Goal: Information Seeking & Learning: Learn about a topic

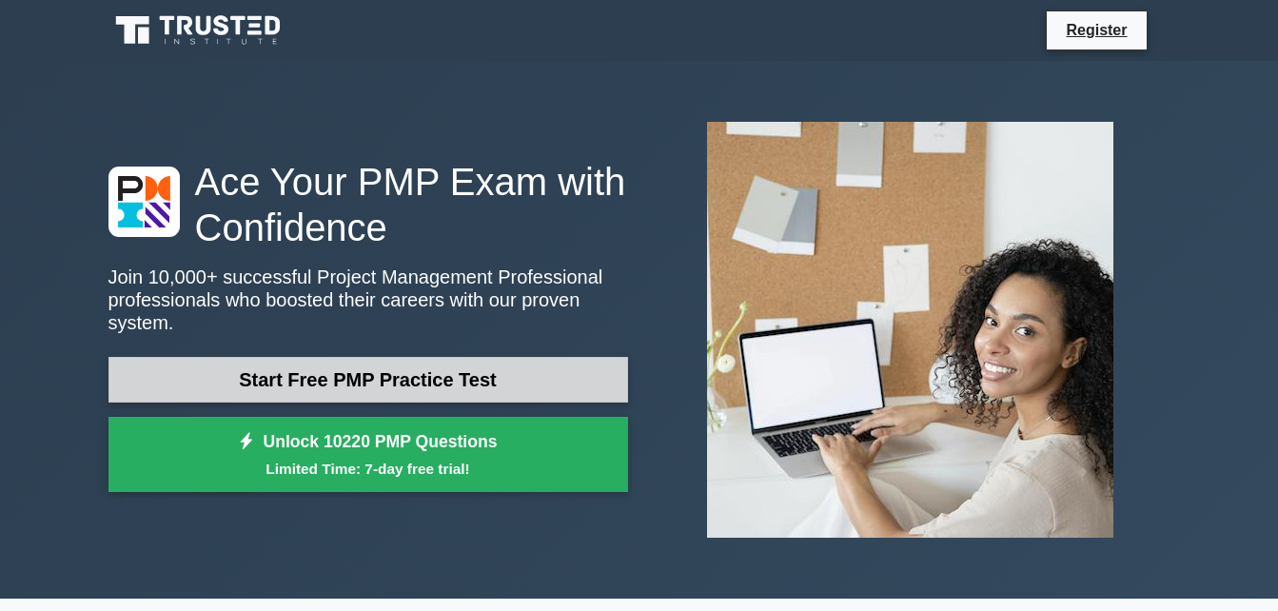
drag, startPoint x: 0, startPoint y: 0, endPoint x: 338, endPoint y: 363, distance: 495.7
click at [338, 363] on link "Start Free PMP Practice Test" at bounding box center [369, 380] width 520 height 46
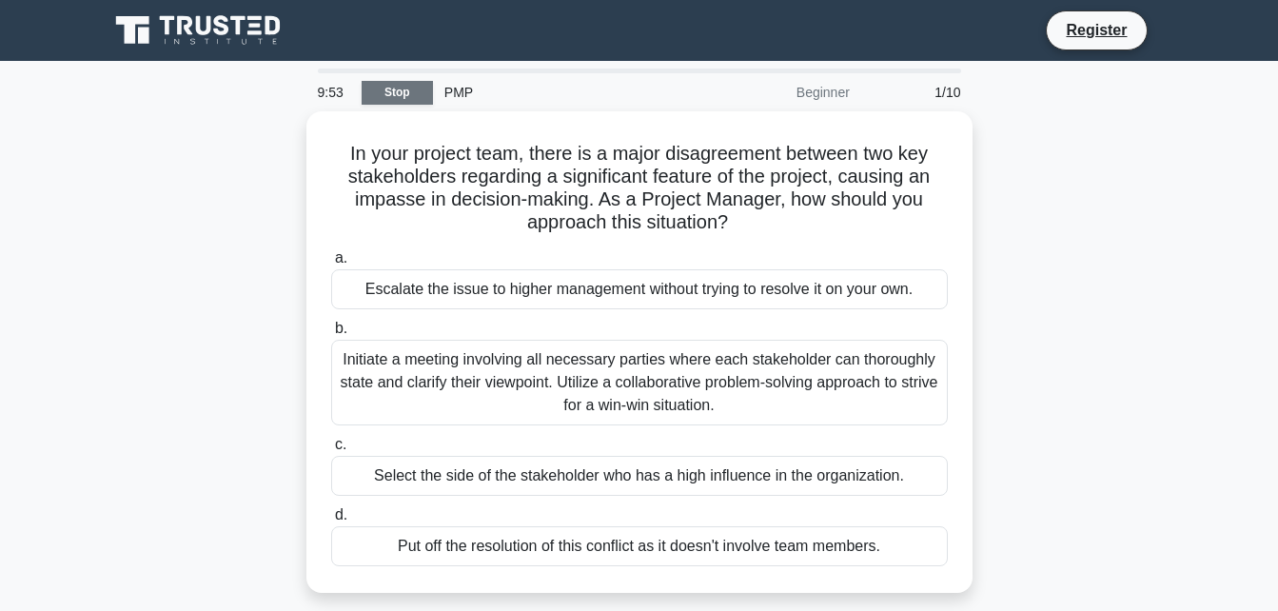
click at [385, 97] on link "Stop" at bounding box center [397, 93] width 71 height 24
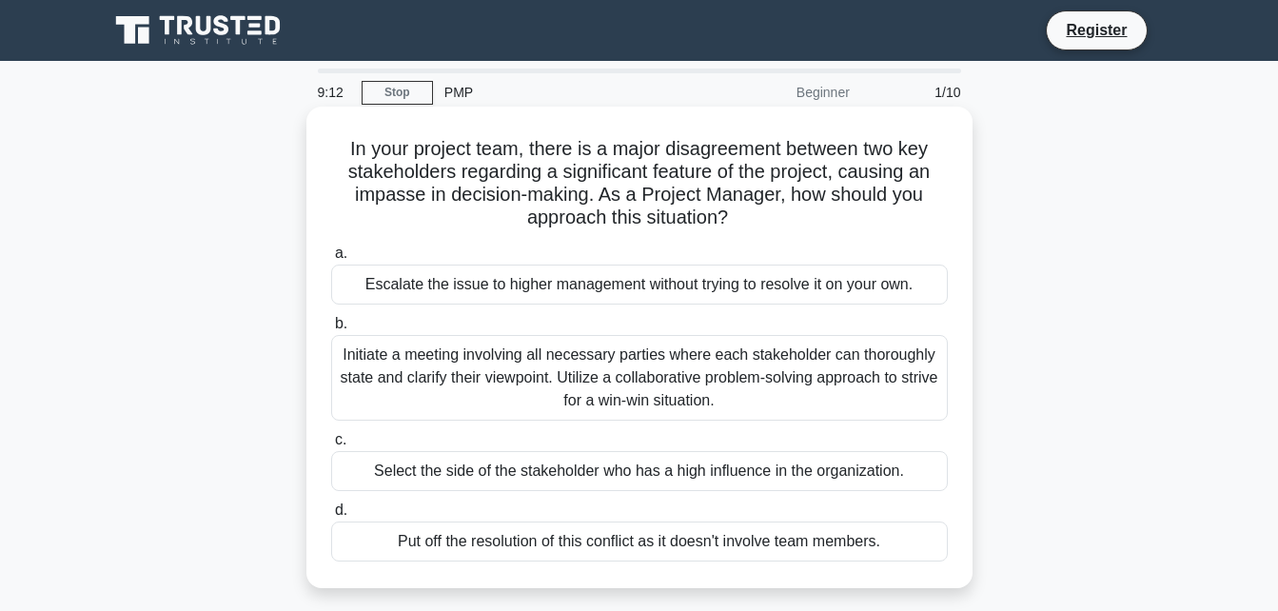
click at [462, 366] on div "Initiate a meeting involving all necessary parties where each stakeholder can t…" at bounding box center [639, 378] width 617 height 86
click at [331, 330] on input "b. Initiate a meeting involving all necessary parties where each stakeholder ca…" at bounding box center [331, 324] width 0 height 12
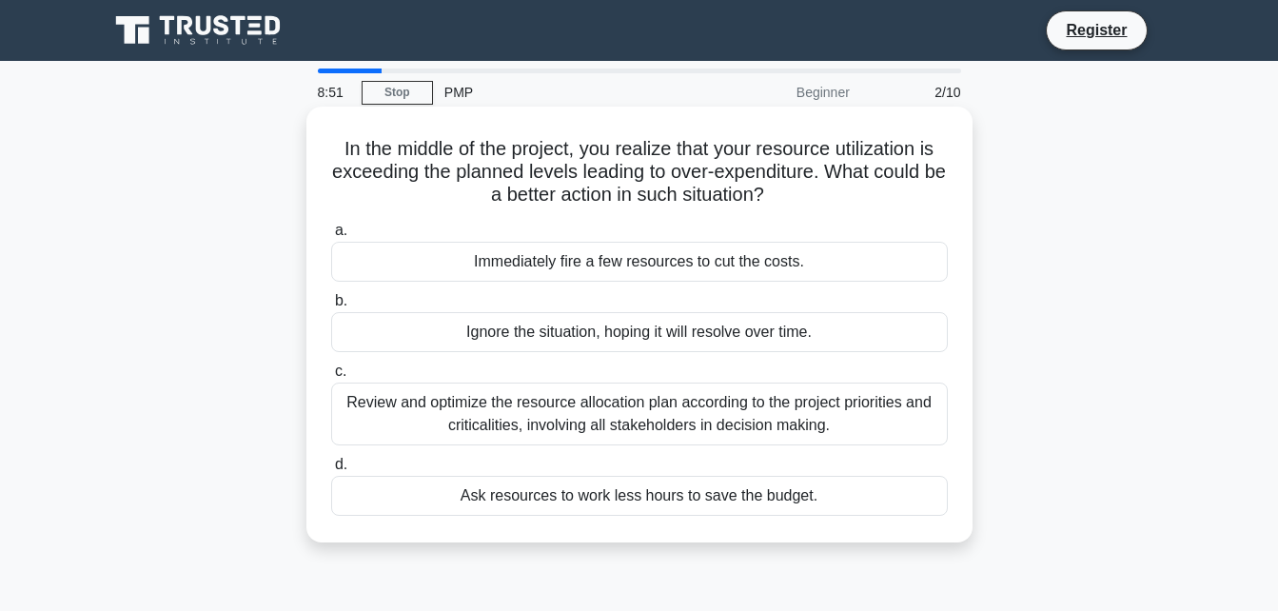
click at [604, 410] on div "Review and optimize the resource allocation plan according to the project prior…" at bounding box center [639, 414] width 617 height 63
click at [331, 378] on input "c. Review and optimize the resource allocation plan according to the project pr…" at bounding box center [331, 371] width 0 height 12
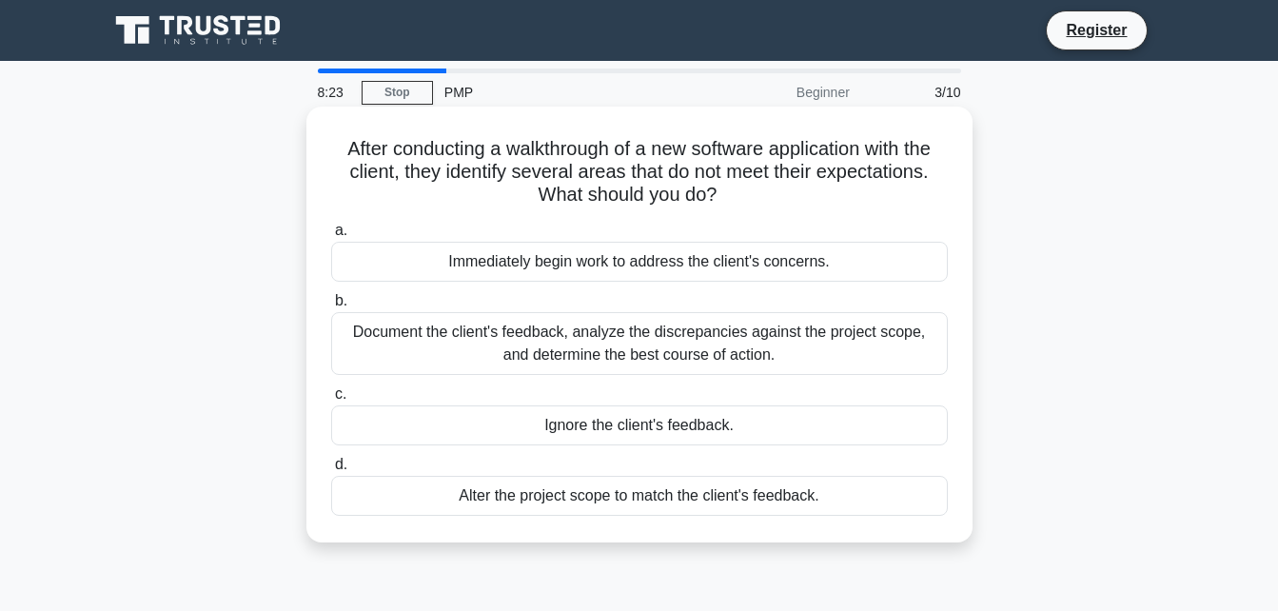
click at [625, 340] on div "Document the client's feedback, analyze the discrepancies against the project s…" at bounding box center [639, 343] width 617 height 63
click at [331, 307] on input "b. Document the client's feedback, analyze the discrepancies against the projec…" at bounding box center [331, 301] width 0 height 12
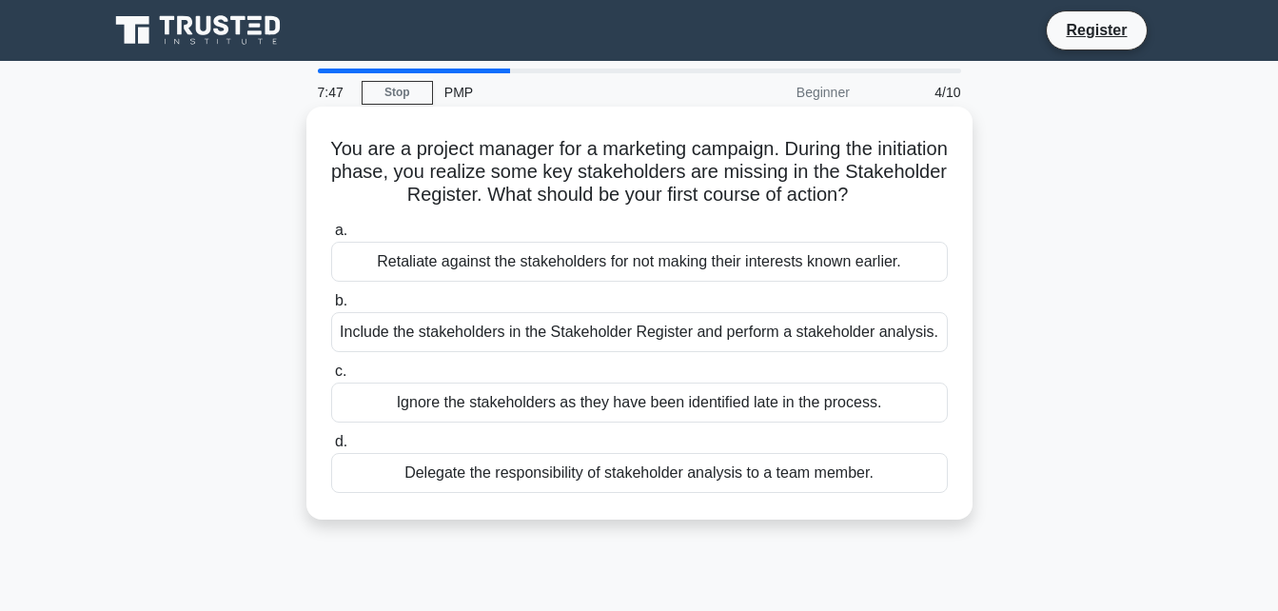
drag, startPoint x: 403, startPoint y: 477, endPoint x: 338, endPoint y: 486, distance: 65.4
click at [338, 486] on div "Delegate the responsibility of stakeholder analysis to a team member." at bounding box center [639, 473] width 617 height 40
click at [331, 448] on input "d. Delegate the responsibility of stakeholder analysis to a team member." at bounding box center [331, 442] width 0 height 12
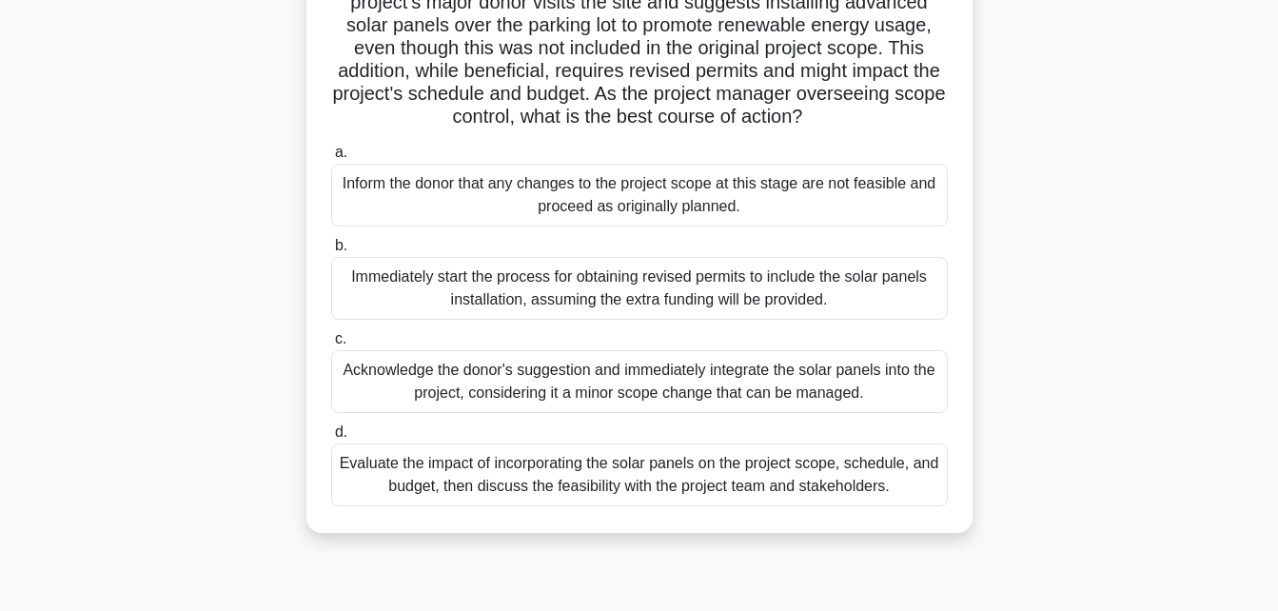
scroll to position [195, 0]
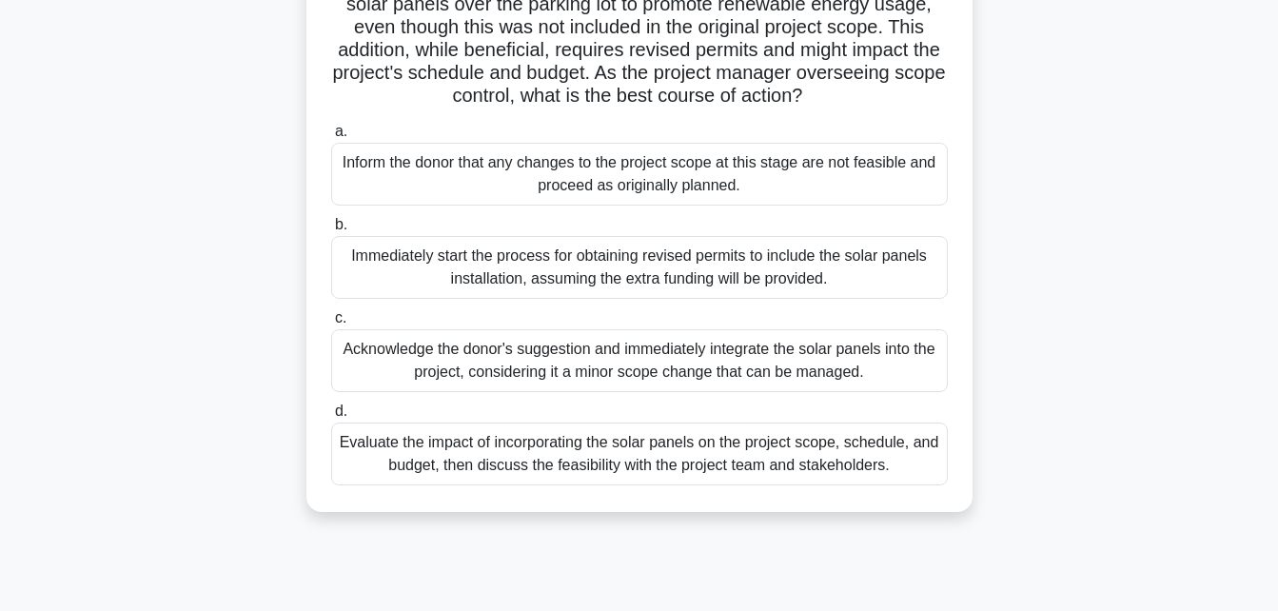
click at [1118, 247] on div "Halfway through the construction of a new urban community center, the project's…" at bounding box center [639, 225] width 1085 height 619
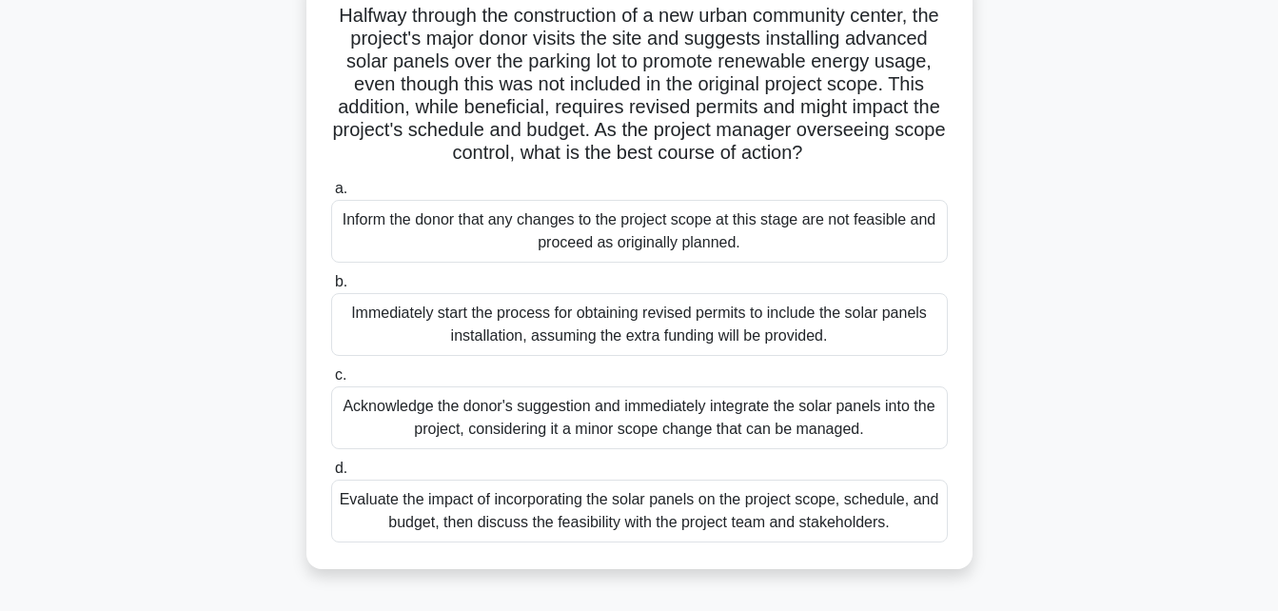
scroll to position [140, 0]
